Goal: Information Seeking & Learning: Learn about a topic

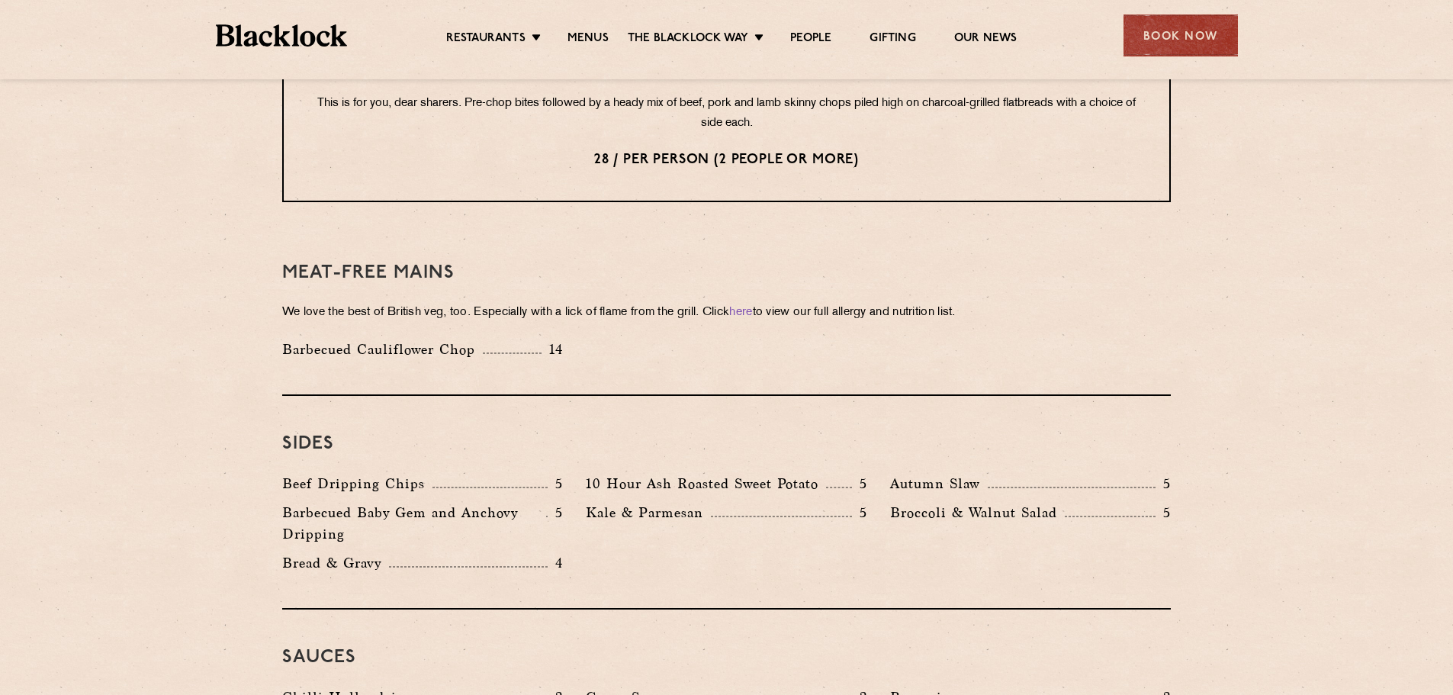
scroll to position [2036, 0]
drag, startPoint x: 383, startPoint y: 514, endPoint x: 292, endPoint y: 515, distance: 90.8
click at [292, 551] on p "Bread & Gravy" at bounding box center [335, 561] width 107 height 21
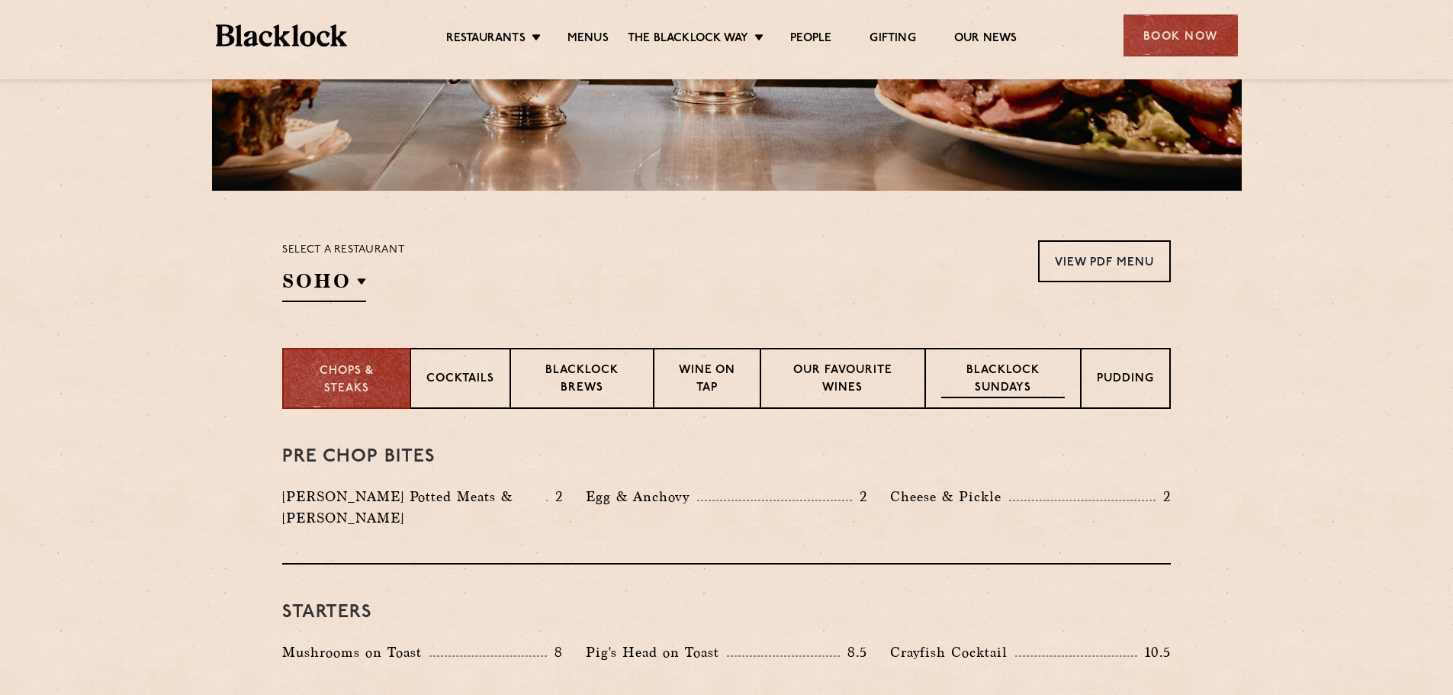
scroll to position [390, 0]
click at [1039, 362] on p "Blacklock Sundays" at bounding box center [1003, 380] width 124 height 36
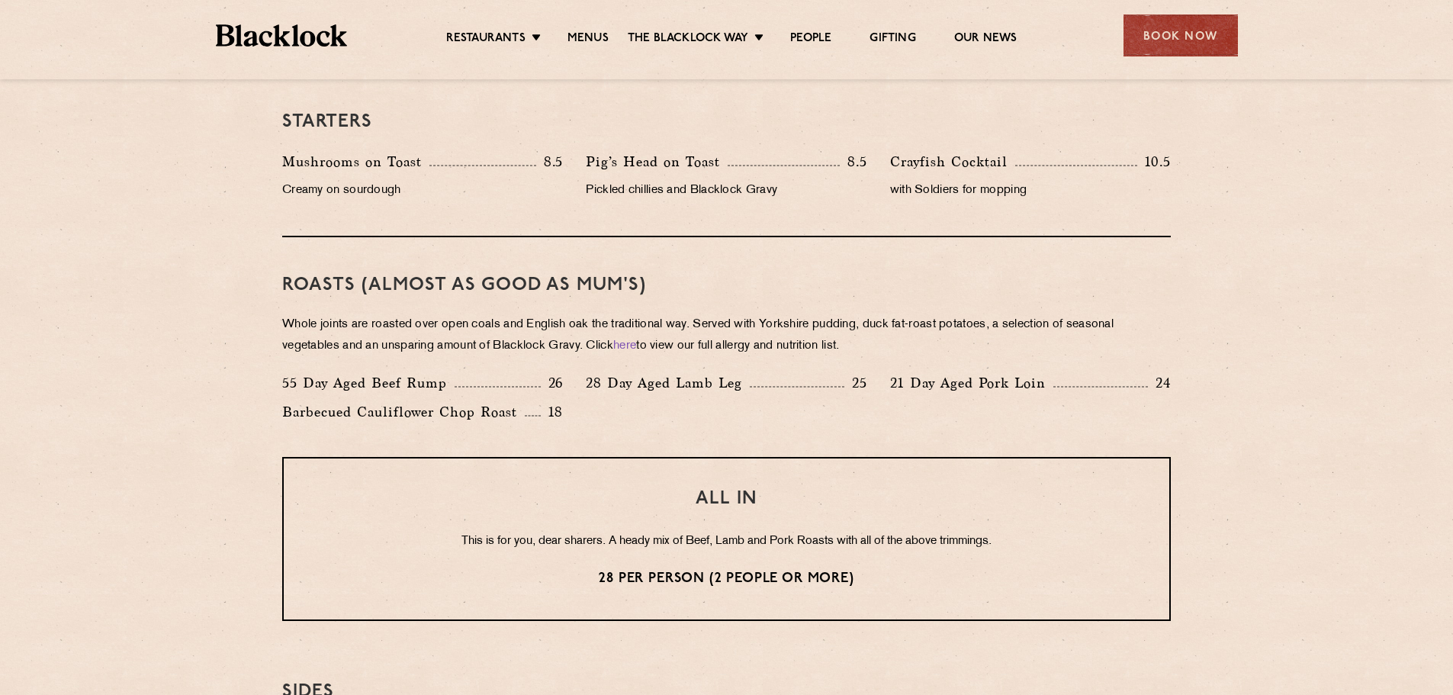
scroll to position [967, 0]
drag, startPoint x: 387, startPoint y: 312, endPoint x: 584, endPoint y: 314, distance: 197.6
click at [584, 314] on p "Whole joints are roasted over open coals and English oak the traditional way. S…" at bounding box center [726, 335] width 889 height 43
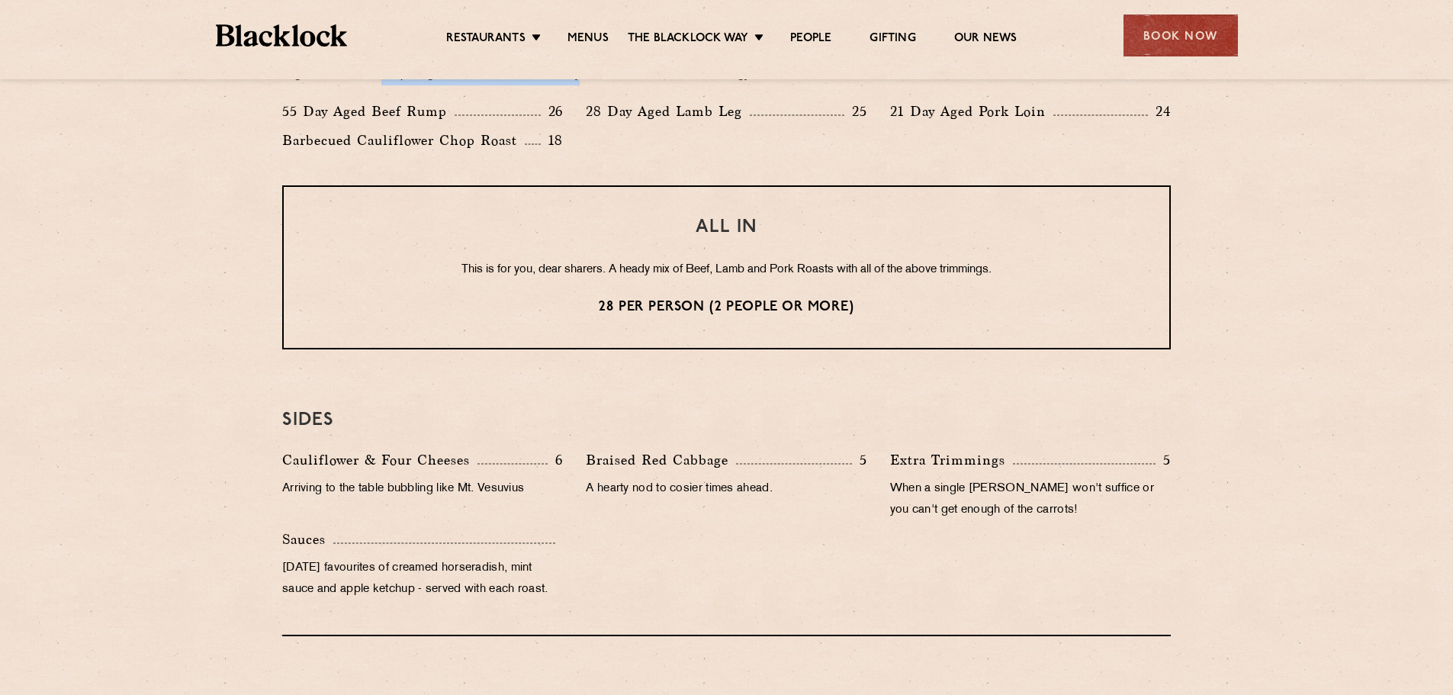
scroll to position [1239, 0]
drag, startPoint x: 607, startPoint y: 237, endPoint x: 965, endPoint y: 237, distance: 357.8
click at [965, 259] on p "This is for you, dear sharers. A heady mix of Beef, Lamb and Pork Roasts with a…" at bounding box center [726, 269] width 825 height 20
click at [661, 297] on p "28 per person (2 people or more)" at bounding box center [726, 307] width 825 height 20
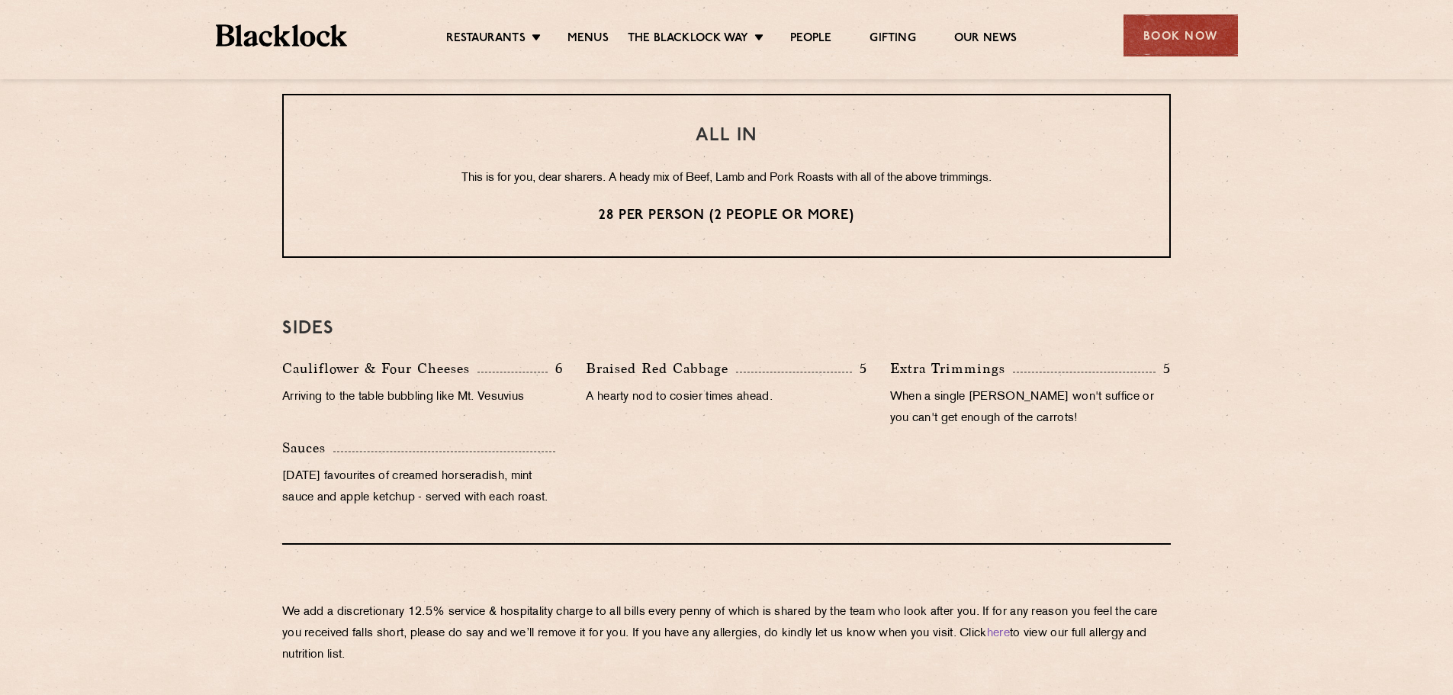
scroll to position [1332, 0]
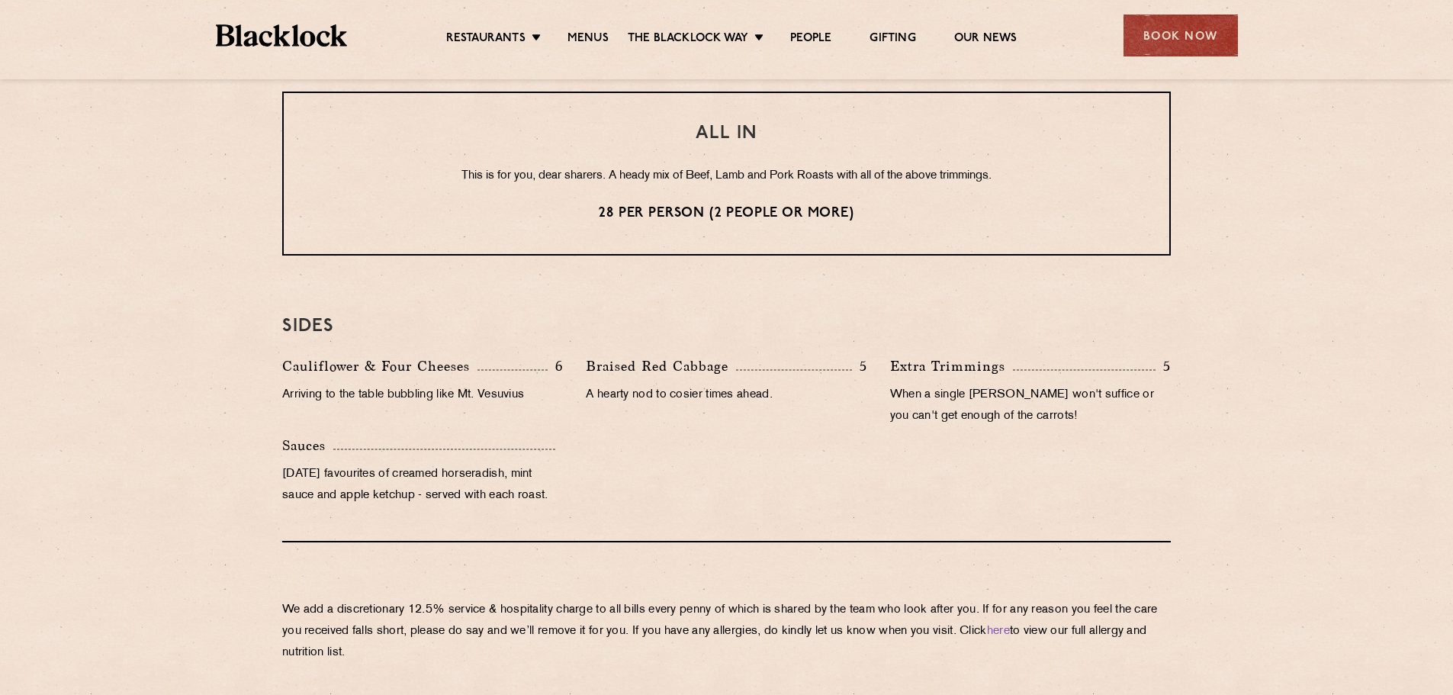
click at [578, 356] on div "Braised Red Cabbage 5 A hearty nod to cosier times ahead." at bounding box center [726, 395] width 304 height 79
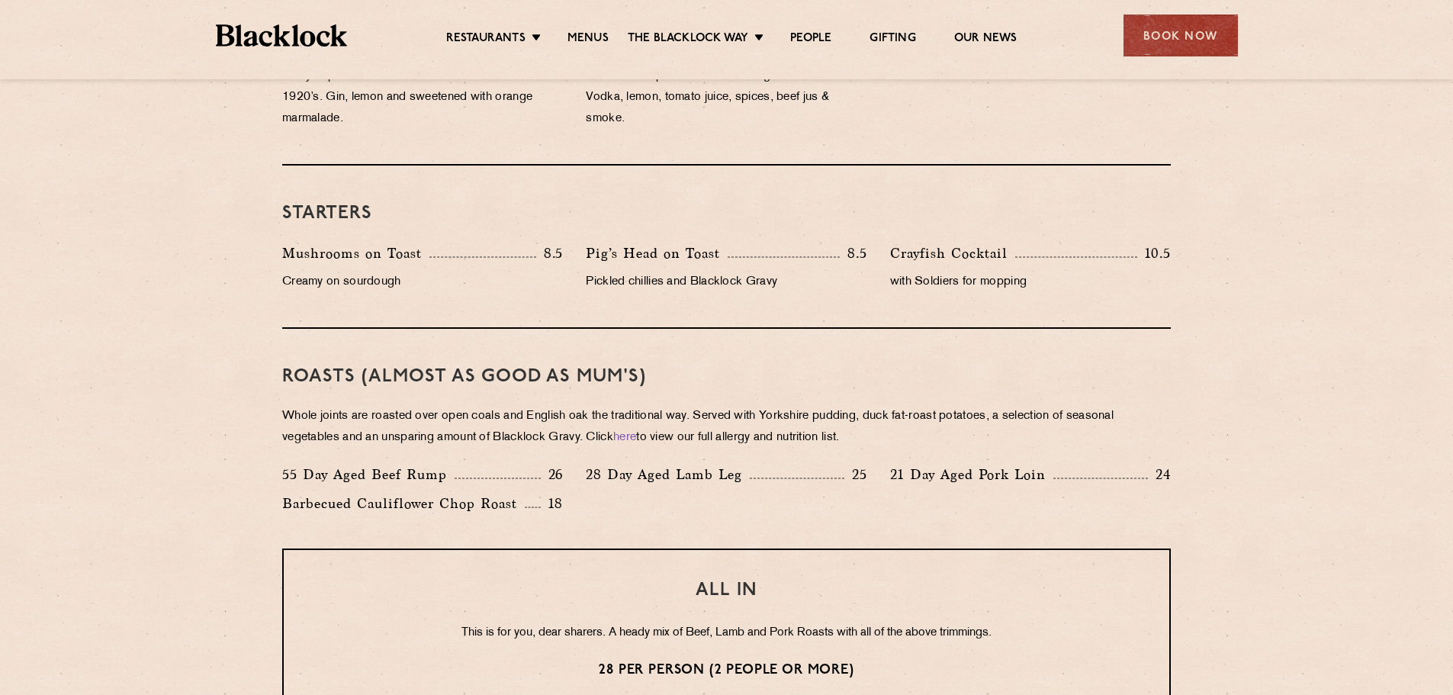
scroll to position [874, 0]
click at [714, 465] on p "28 Day Aged Lamb Leg" at bounding box center [668, 475] width 164 height 21
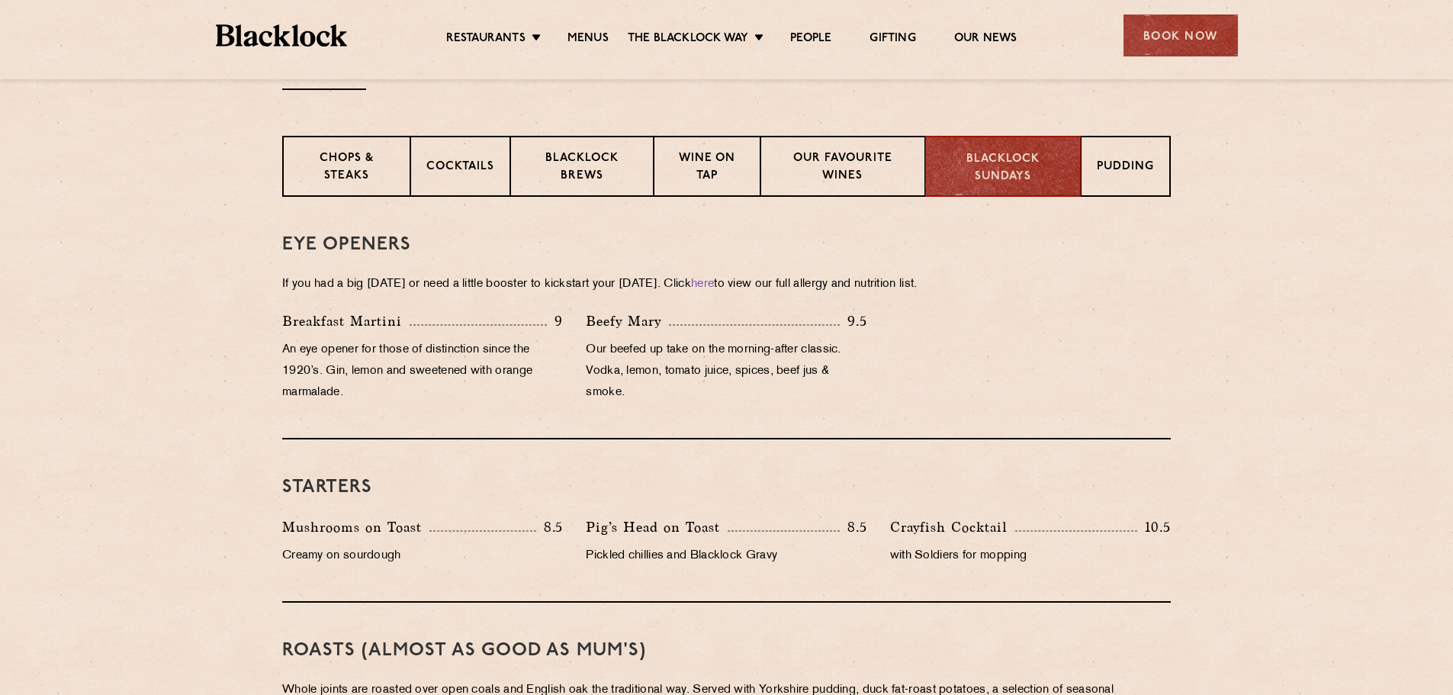
scroll to position [645, 0]
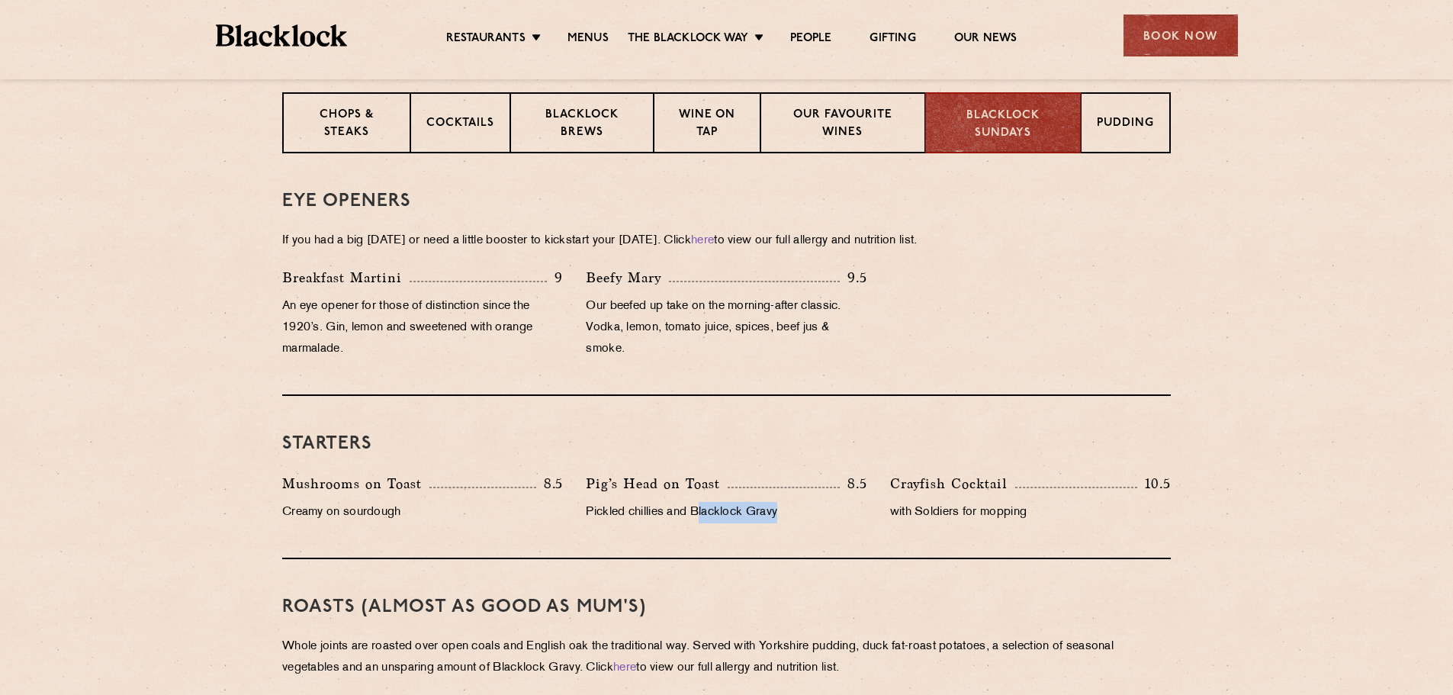
drag, startPoint x: 784, startPoint y: 481, endPoint x: 700, endPoint y: 476, distance: 84.8
click at [700, 502] on p "Pickled chillies and Blacklock Gravy" at bounding box center [726, 512] width 281 height 21
click at [1121, 115] on p "Pudding" at bounding box center [1126, 124] width 57 height 19
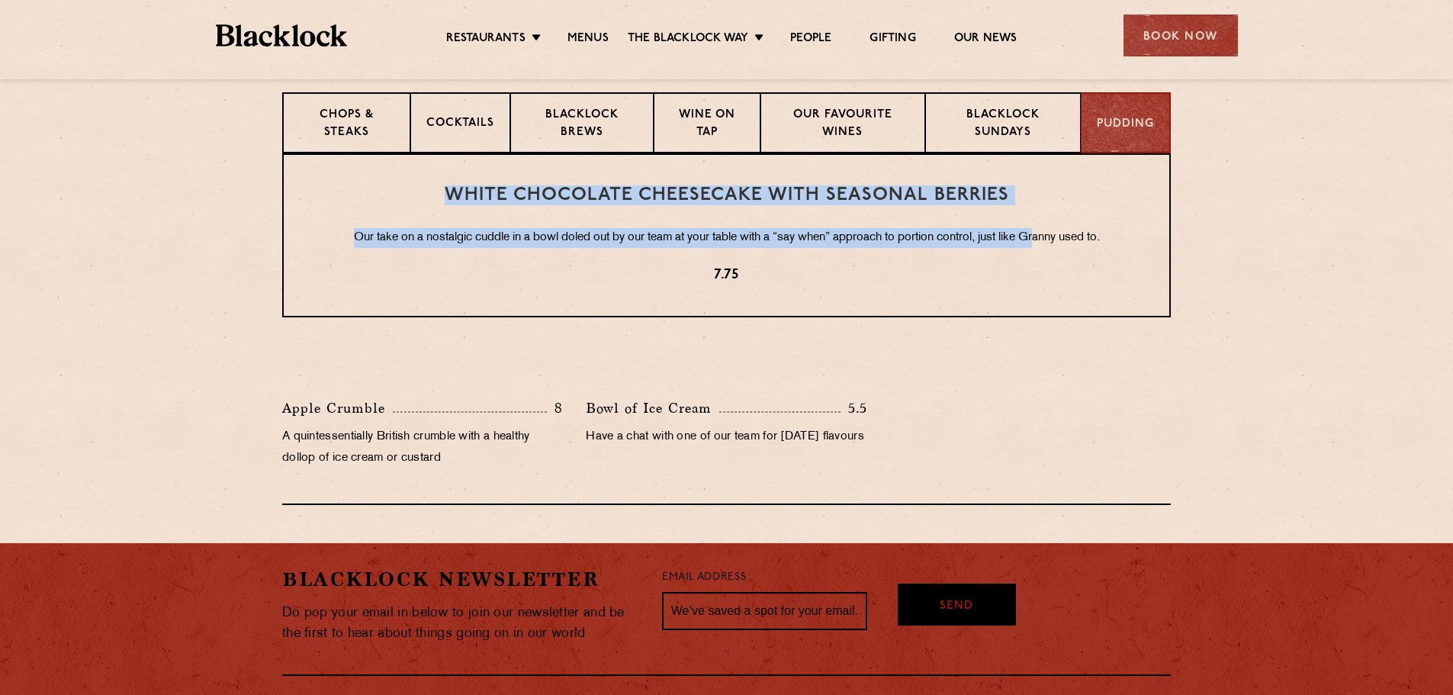
drag, startPoint x: 453, startPoint y: 160, endPoint x: 1041, endPoint y: 191, distance: 589.0
click at [1041, 191] on div "White Chocolate Cheesecake with Seasonal Berries Our take on a nostalgic cuddle…" at bounding box center [726, 235] width 889 height 164
click at [1018, 107] on p "Blacklock Sundays" at bounding box center [1003, 125] width 124 height 36
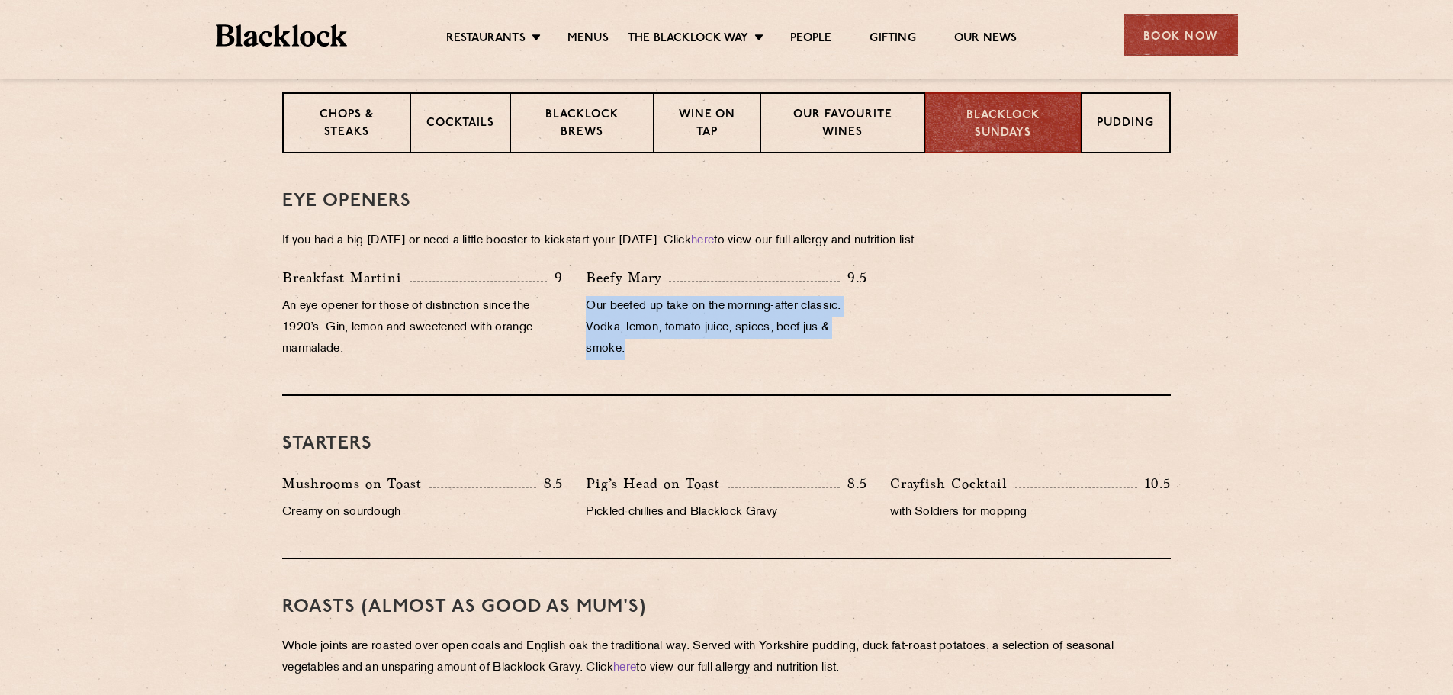
drag, startPoint x: 586, startPoint y: 271, endPoint x: 704, endPoint y: 320, distance: 128.2
click at [704, 320] on p "Our beefed up take on the morning-after classic. Vodka, lemon, tomato juice, sp…" at bounding box center [726, 328] width 281 height 64
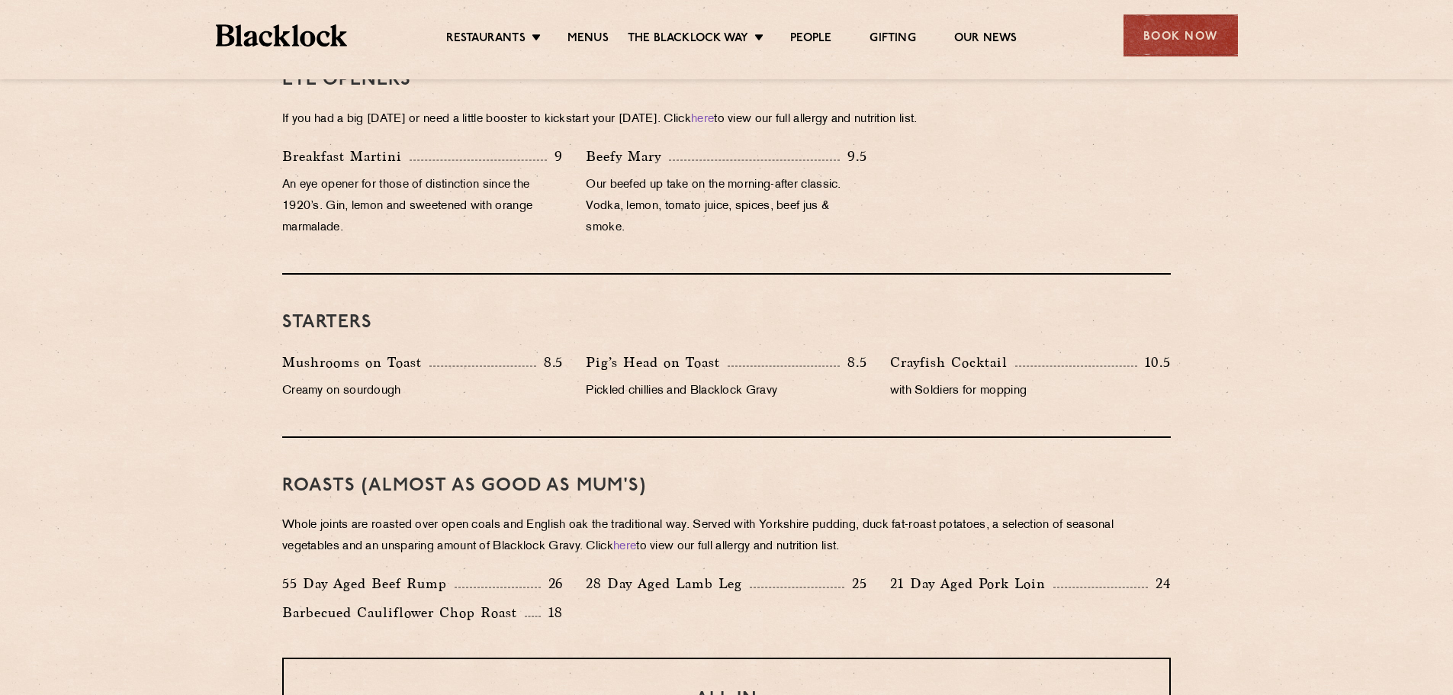
scroll to position [807, 0]
